Goal: Obtain resource: Download file/media

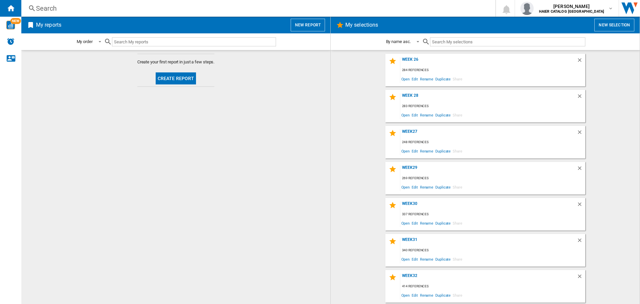
click at [609, 26] on button "New selection" at bounding box center [614, 25] width 40 height 13
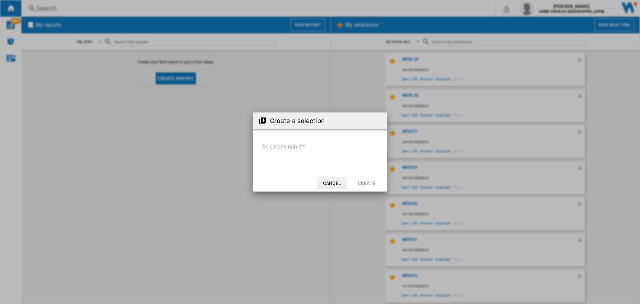
click at [295, 147] on input "Selection's name'" at bounding box center [320, 147] width 116 height 10
type input "****"
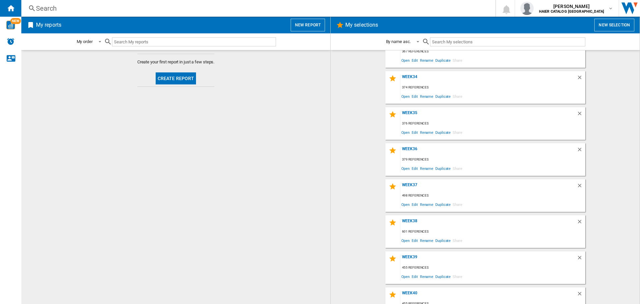
scroll to position [287, 0]
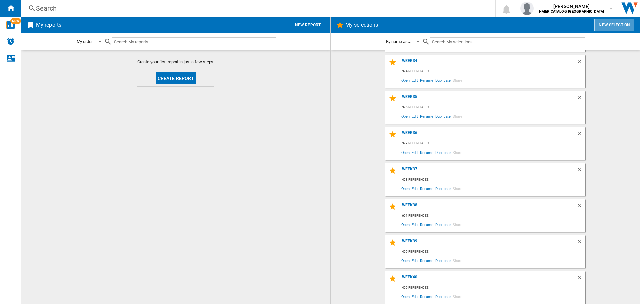
click at [612, 22] on button "New selection" at bounding box center [614, 25] width 40 height 13
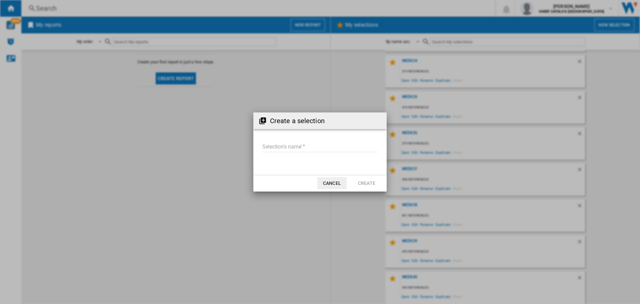
click at [319, 149] on input "Selection's name'" at bounding box center [320, 147] width 116 height 10
type input "******"
click at [371, 185] on button "Create" at bounding box center [366, 183] width 29 height 12
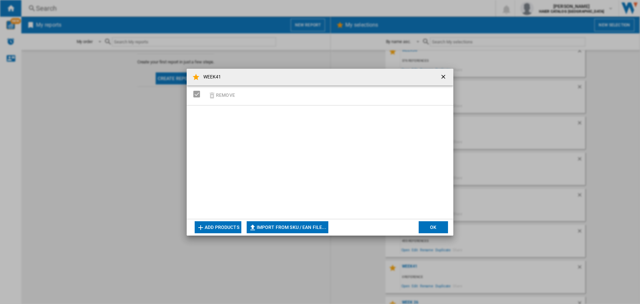
scroll to position [323, 0]
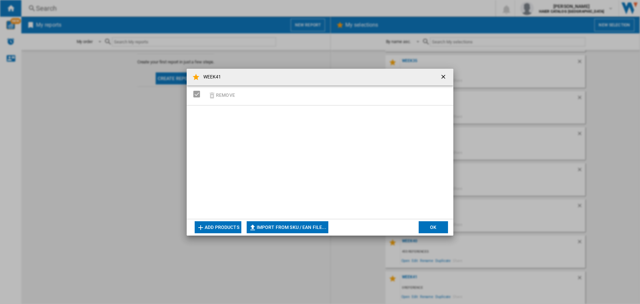
click at [273, 227] on button "Import from SKU / EAN file..." at bounding box center [288, 227] width 82 height 12
type input "**********"
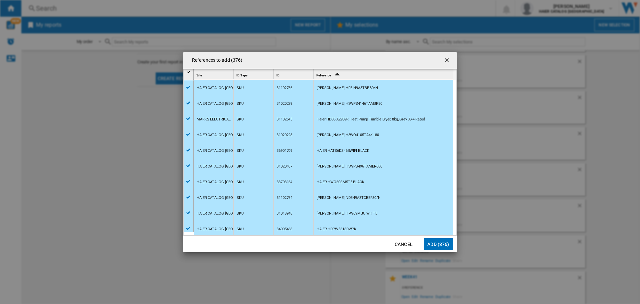
click at [442, 243] on button "Add (376)" at bounding box center [438, 244] width 29 height 12
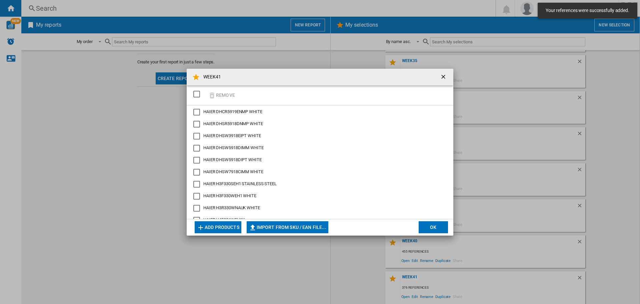
click at [430, 231] on button "OK" at bounding box center [433, 227] width 29 height 12
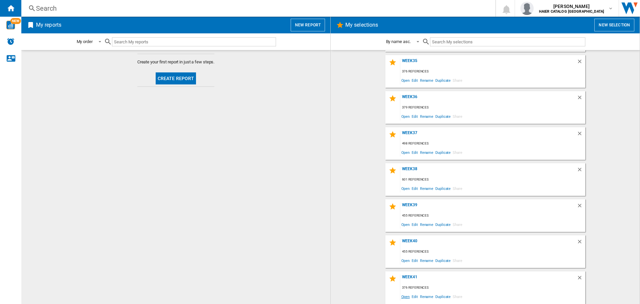
click at [402, 299] on span "Open" at bounding box center [405, 296] width 11 height 9
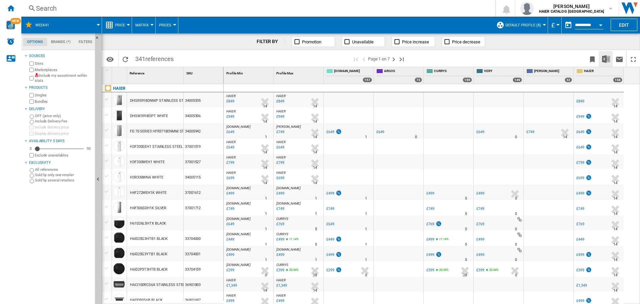
click at [608, 61] on img "Download in Excel" at bounding box center [606, 59] width 8 height 8
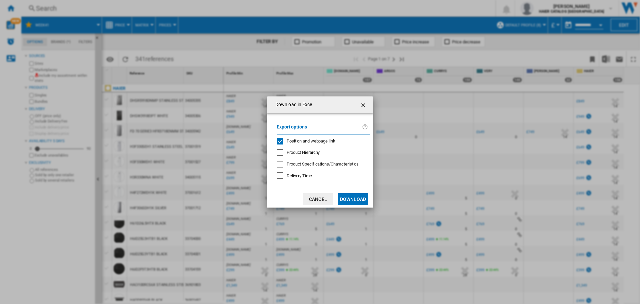
click at [360, 197] on button "Download" at bounding box center [353, 199] width 30 height 12
